Goal: Transaction & Acquisition: Purchase product/service

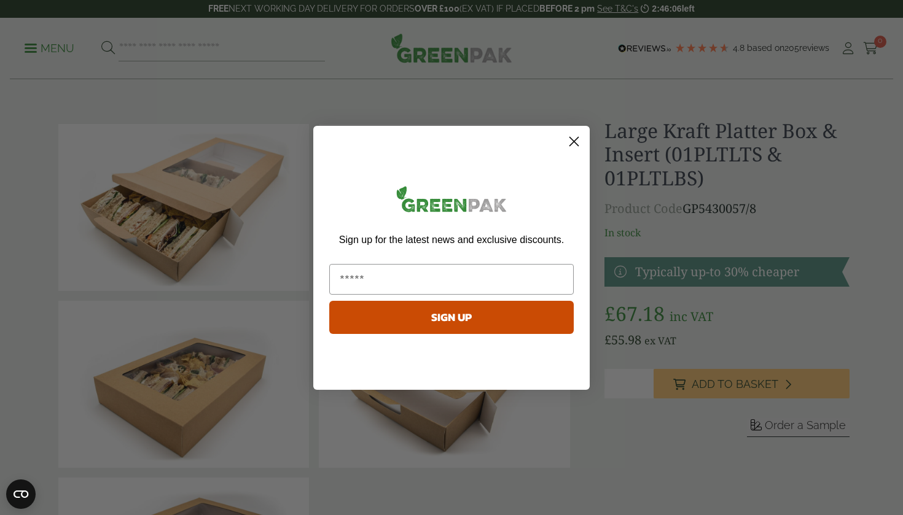
click at [574, 137] on circle "Close dialog" at bounding box center [574, 141] width 20 height 20
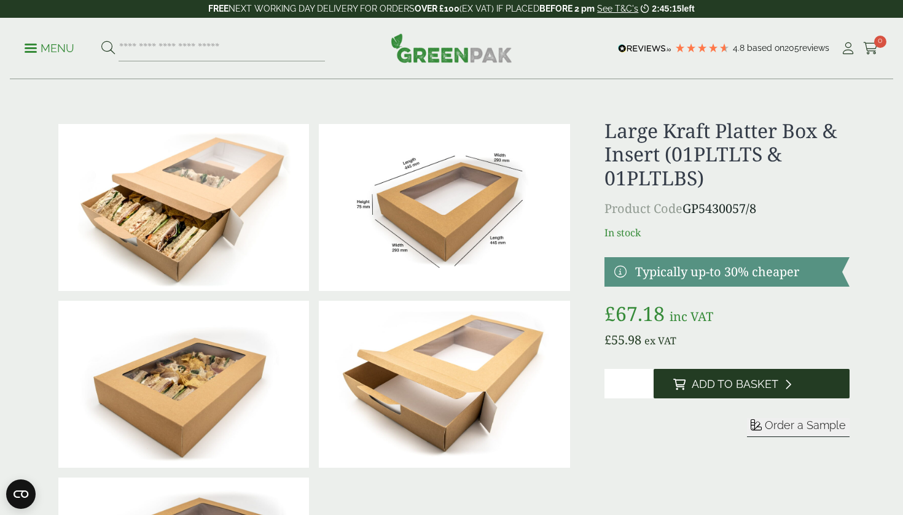
click at [725, 383] on span "Add to Basket" at bounding box center [735, 385] width 87 height 14
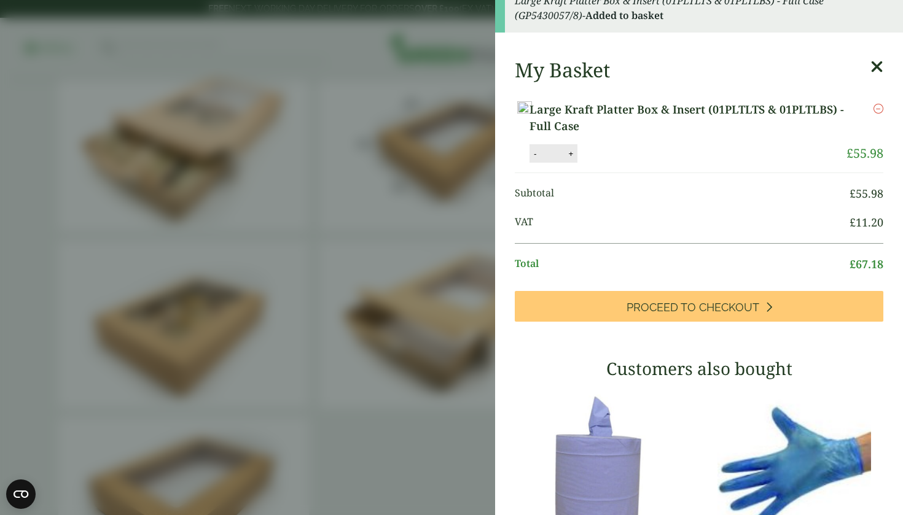
scroll to position [20, 0]
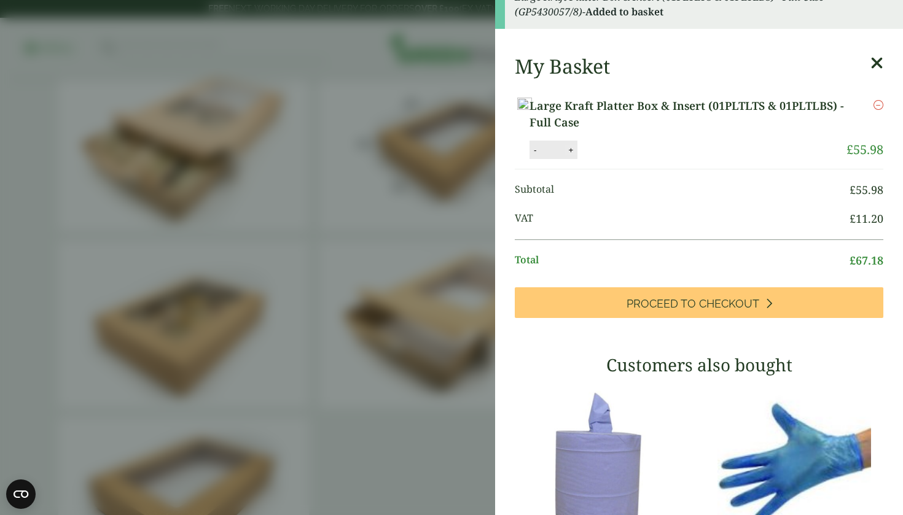
click at [577, 155] on button "+" at bounding box center [570, 150] width 12 height 10
type input "*"
click at [641, 154] on button "Update" at bounding box center [610, 150] width 61 height 18
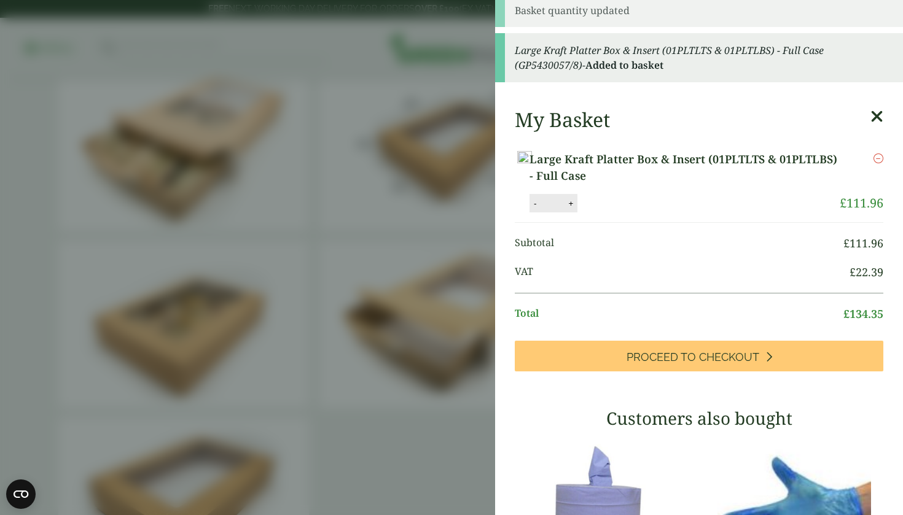
scroll to position [0, 0]
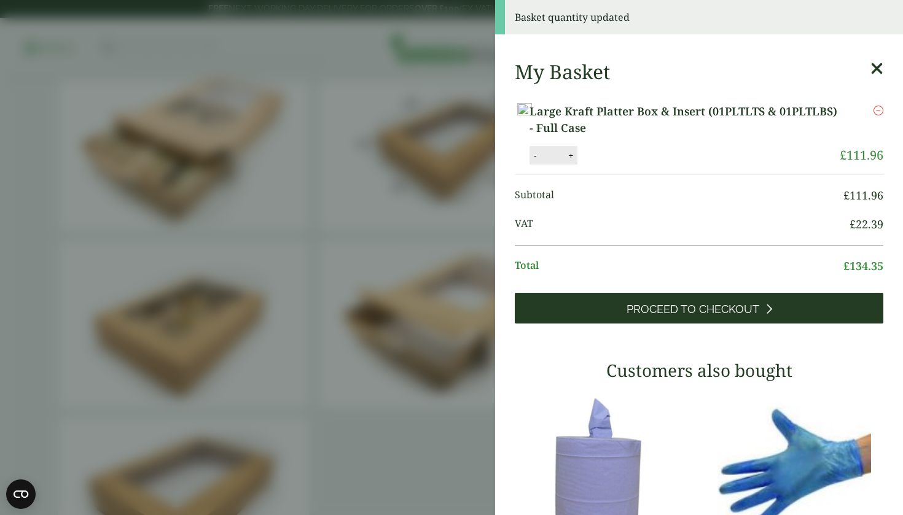
click at [700, 316] on span "Proceed to Checkout" at bounding box center [692, 310] width 133 height 14
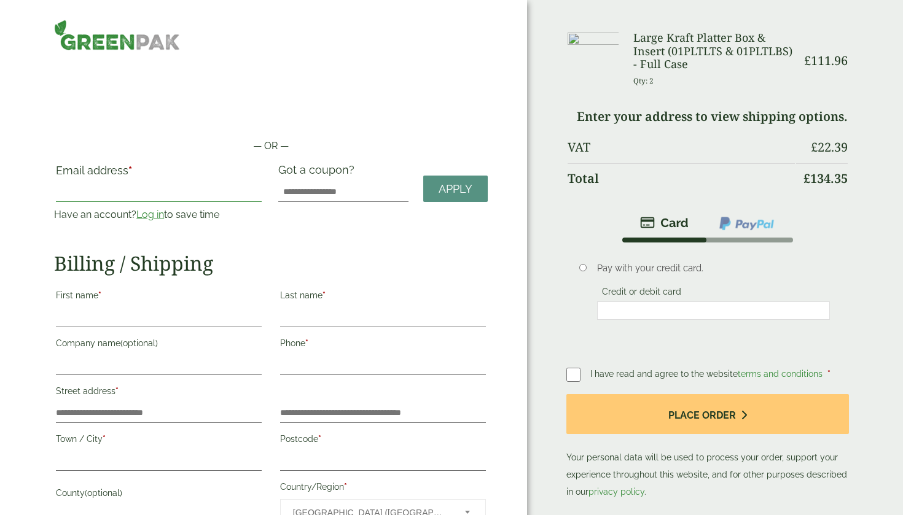
type input "**********"
click at [149, 217] on link "Log in" at bounding box center [150, 215] width 28 height 12
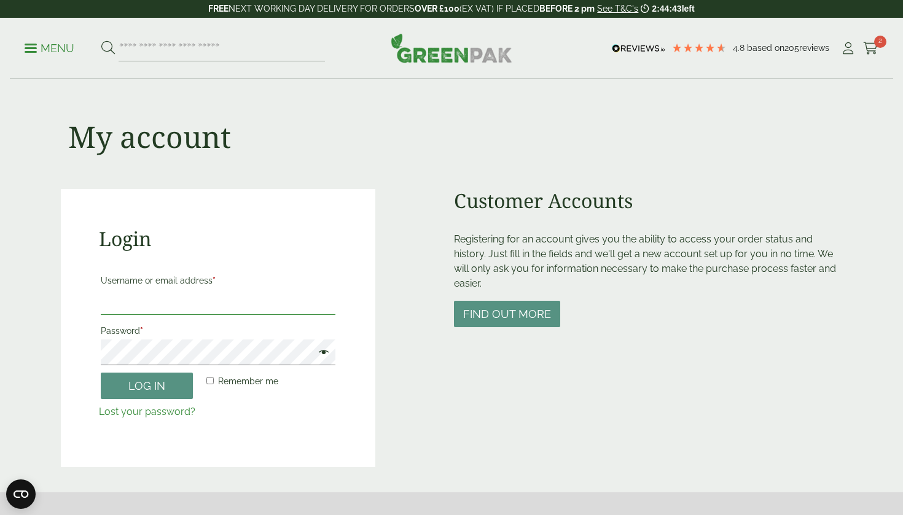
type input "**********"
click at [147, 385] on button "Log in" at bounding box center [147, 386] width 92 height 26
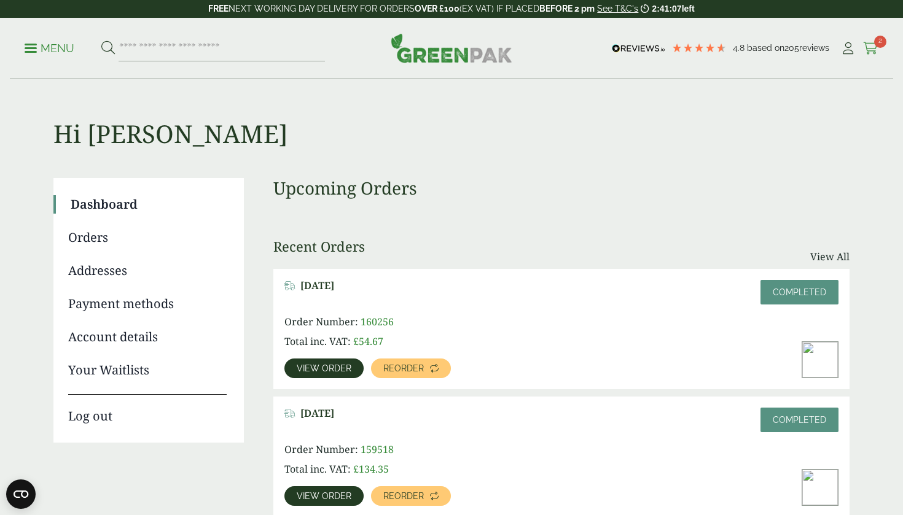
click at [872, 48] on icon at bounding box center [870, 48] width 15 height 12
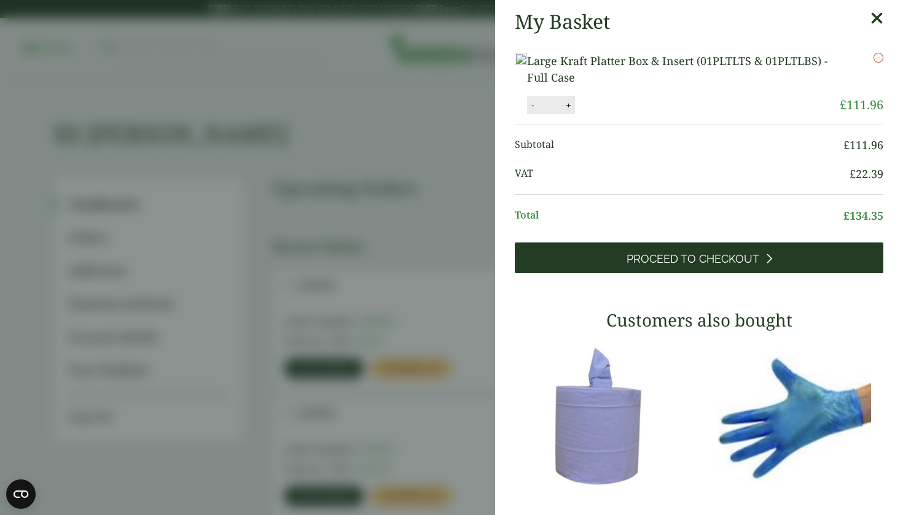
click at [681, 266] on span "Proceed to Checkout" at bounding box center [692, 259] width 133 height 14
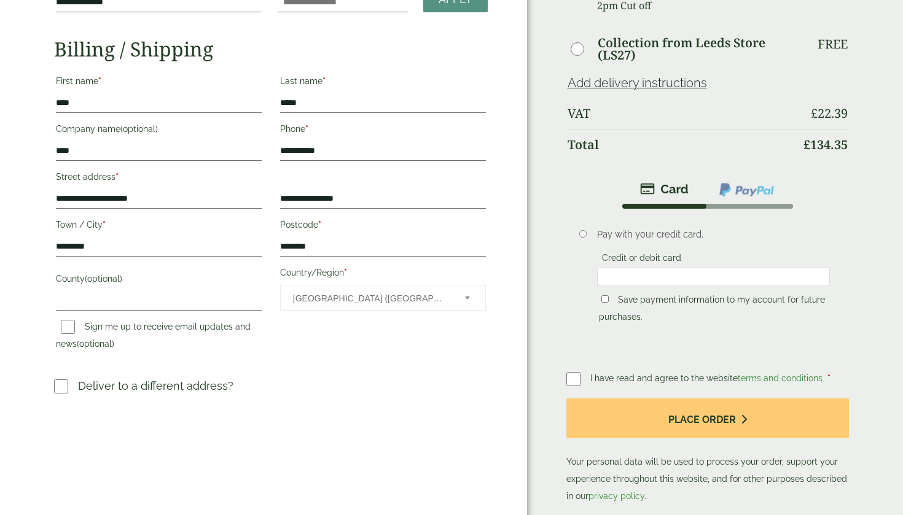
scroll to position [190, 0]
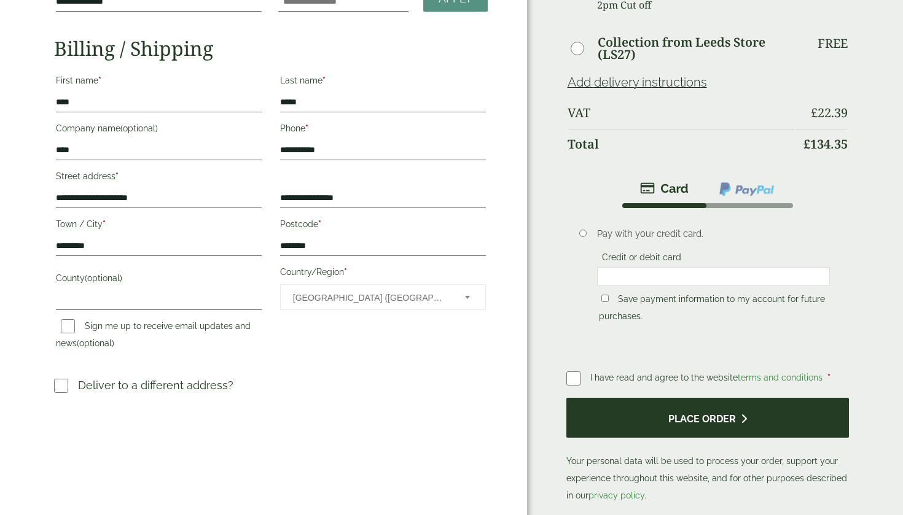
click at [690, 411] on button "Place order" at bounding box center [707, 418] width 283 height 40
